Goal: Task Accomplishment & Management: Complete application form

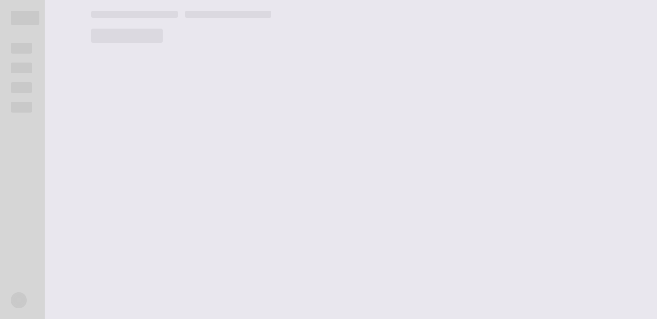
click at [362, 97] on main at bounding box center [368, 159] width 576 height 319
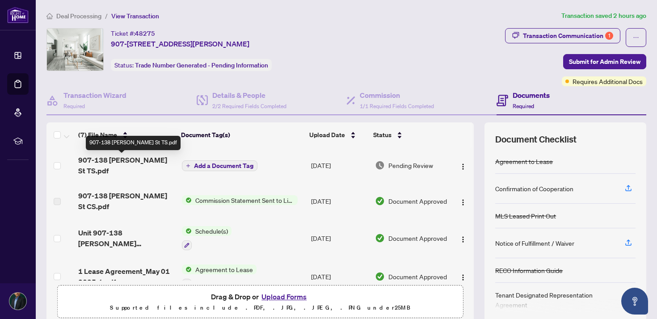
click at [136, 160] on span "907-138 [PERSON_NAME] St TS.pdf" at bounding box center [126, 165] width 96 height 21
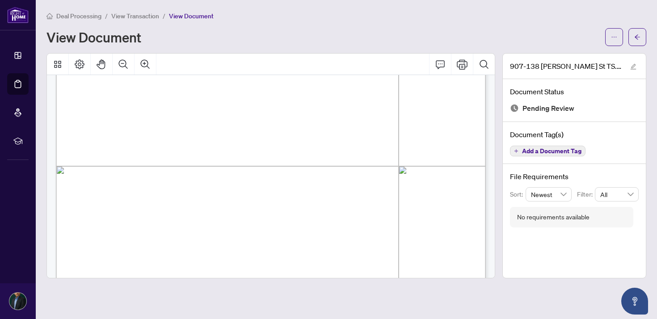
scroll to position [264, 0]
click at [613, 40] on span "button" at bounding box center [614, 37] width 6 height 14
click at [564, 54] on span "Download" at bounding box center [582, 56] width 68 height 10
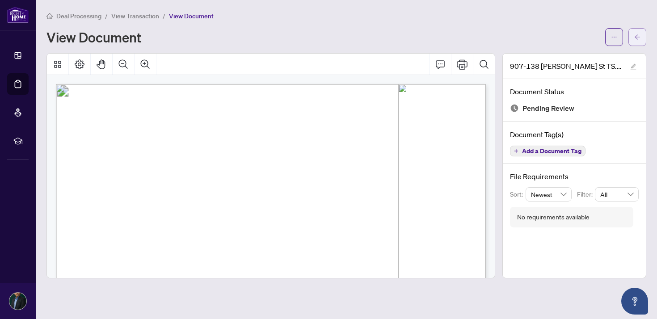
click at [641, 34] on button "button" at bounding box center [637, 37] width 18 height 18
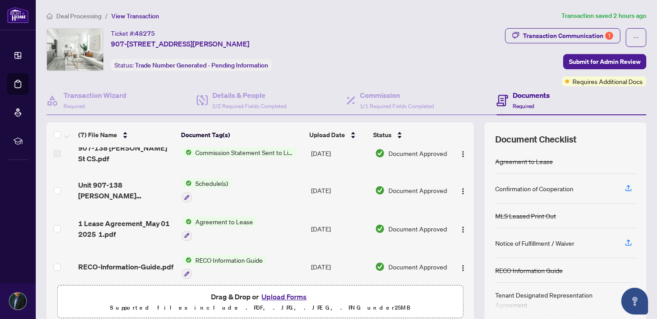
scroll to position [117, 0]
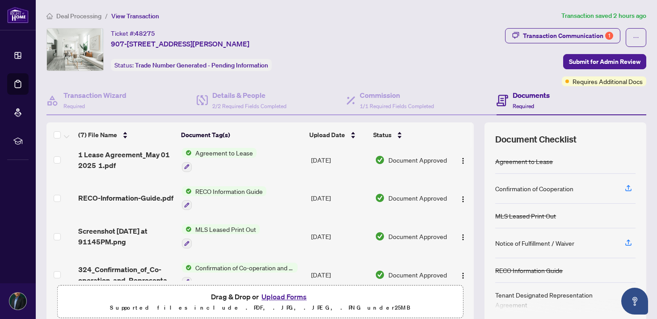
click at [290, 294] on button "Upload Forms" at bounding box center [284, 297] width 50 height 12
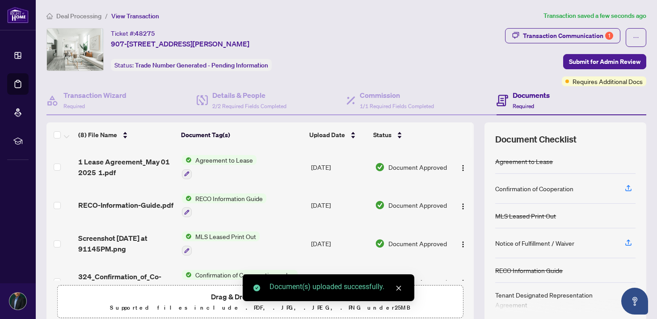
scroll to position [0, 0]
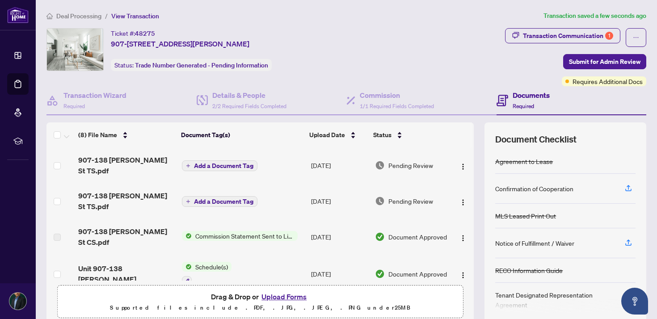
click at [196, 163] on span "Add a Document Tag" at bounding box center [223, 166] width 59 height 6
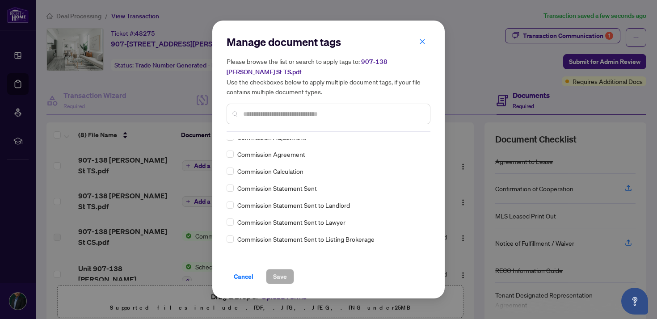
scroll to position [489, 0]
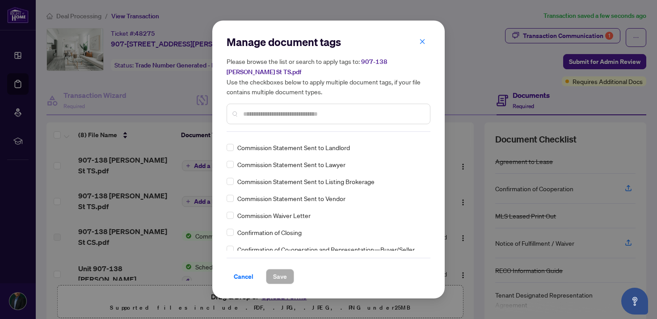
click at [259, 115] on input "text" at bounding box center [333, 114] width 180 height 10
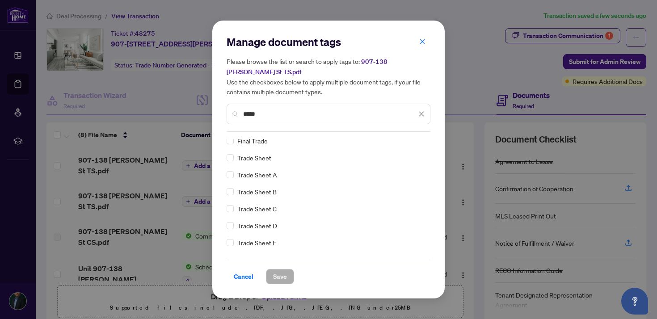
scroll to position [0, 0]
type input "*****"
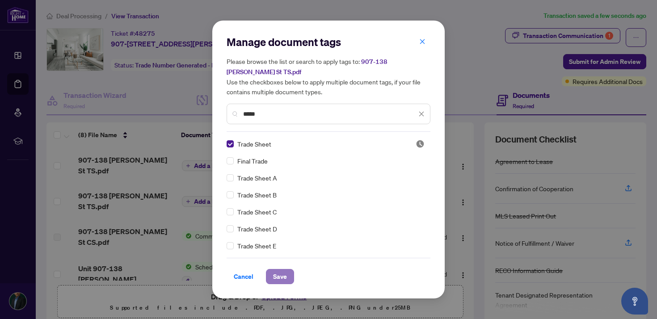
click at [277, 273] on span "Save" at bounding box center [280, 276] width 14 height 14
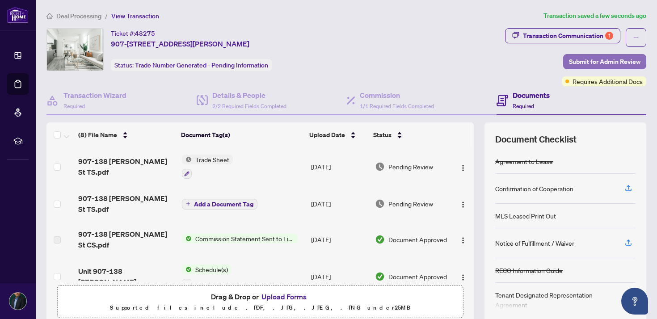
click at [599, 55] on span "Submit for Admin Review" at bounding box center [604, 62] width 71 height 14
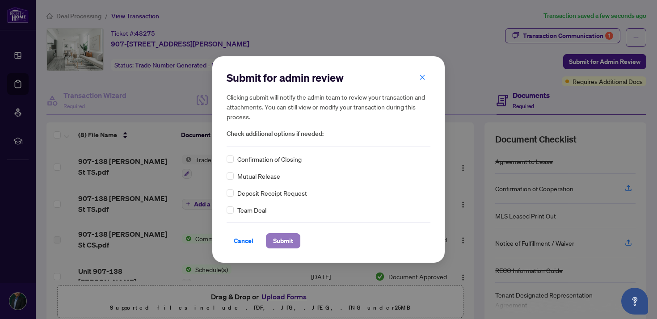
click at [276, 239] on span "Submit" at bounding box center [283, 241] width 20 height 14
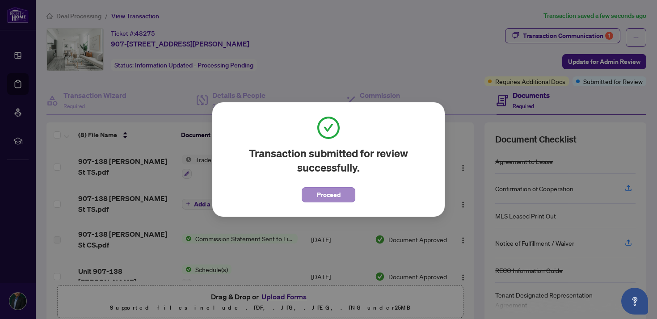
click at [345, 193] on button "Proceed" at bounding box center [329, 194] width 54 height 15
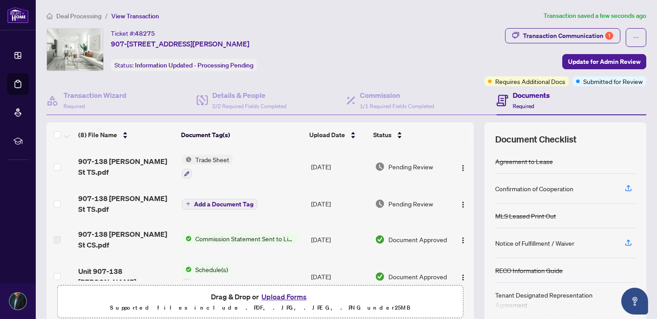
click at [50, 17] on icon "home" at bounding box center [49, 16] width 6 height 6
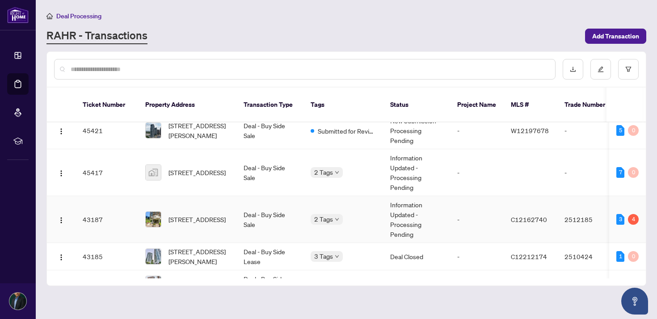
scroll to position [100, 0]
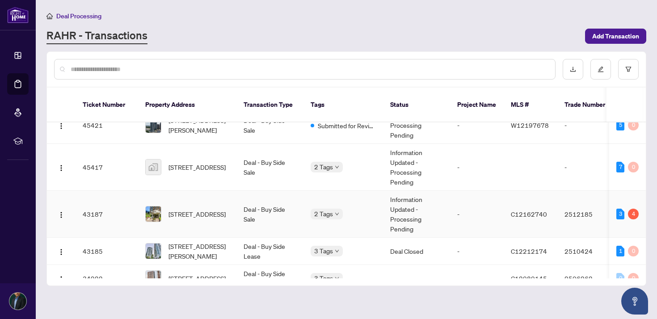
click at [294, 195] on td "Deal - Buy Side Sale" at bounding box center [269, 214] width 67 height 47
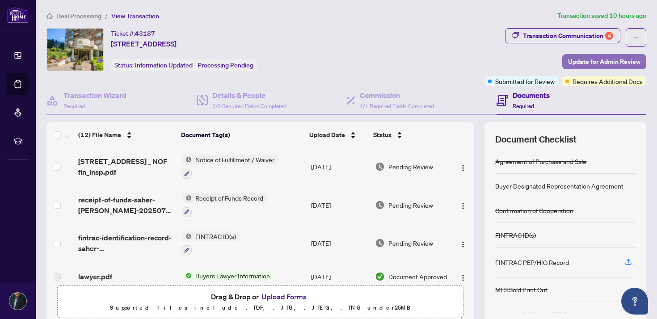
click at [574, 61] on span "Update for Admin Review" at bounding box center [604, 62] width 72 height 14
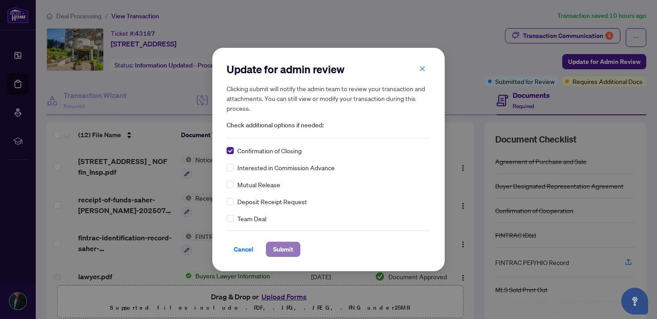
click at [276, 248] on span "Submit" at bounding box center [283, 249] width 20 height 14
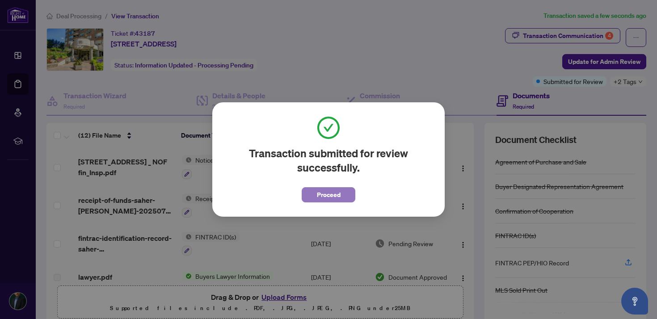
click at [323, 191] on span "Proceed" at bounding box center [329, 195] width 24 height 14
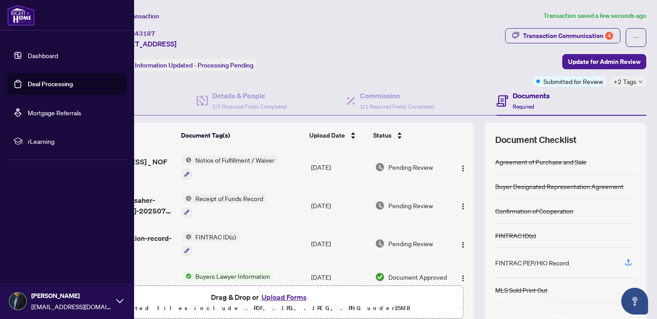
click at [21, 15] on img at bounding box center [21, 14] width 28 height 21
